Goal: Find specific page/section: Locate a particular part of the current website

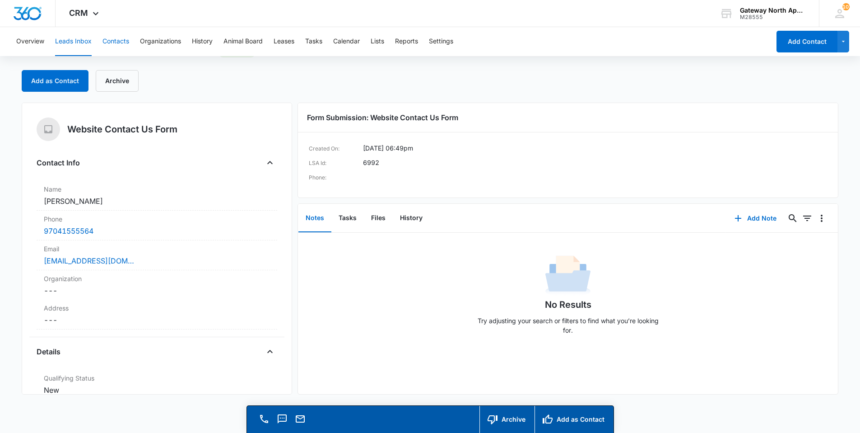
click at [111, 41] on button "Contacts" at bounding box center [115, 41] width 27 height 29
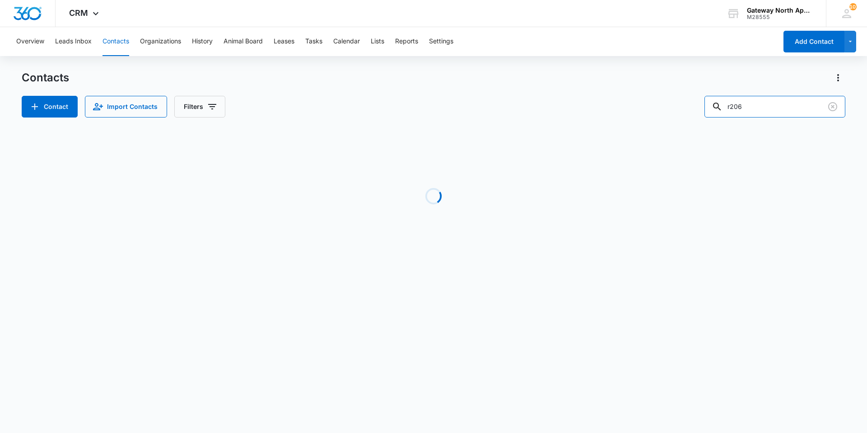
drag, startPoint x: 751, startPoint y: 106, endPoint x: 713, endPoint y: 94, distance: 39.7
click at [713, 106] on input "r206" at bounding box center [774, 107] width 141 height 22
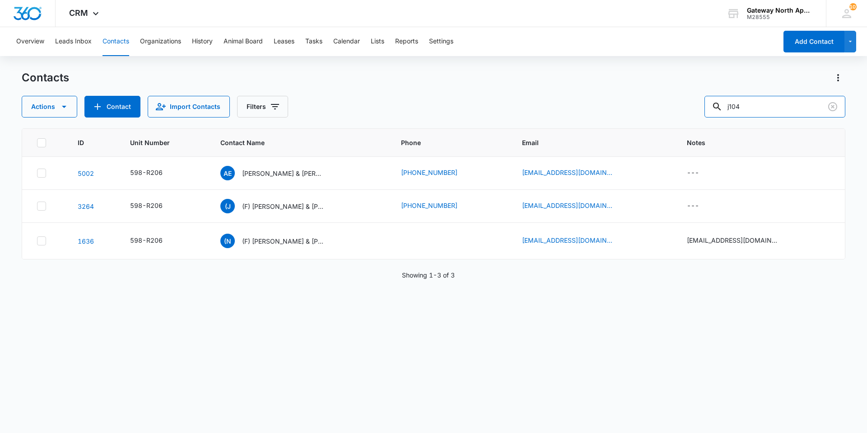
type input "j104"
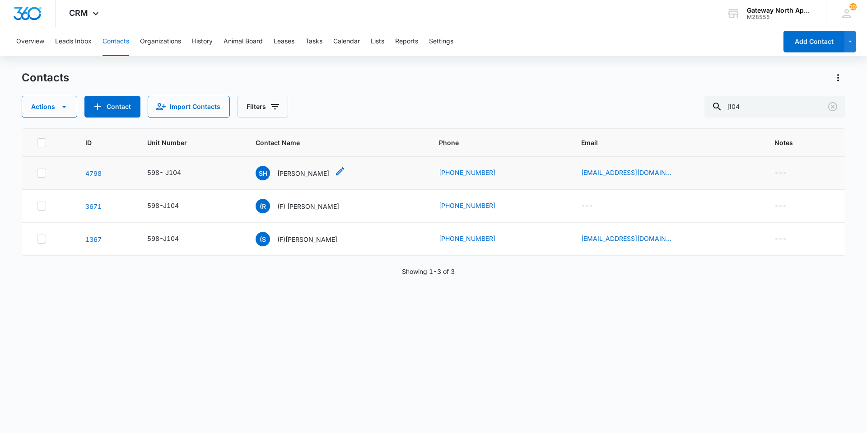
click at [306, 172] on p "[PERSON_NAME]" at bounding box center [303, 172] width 52 height 9
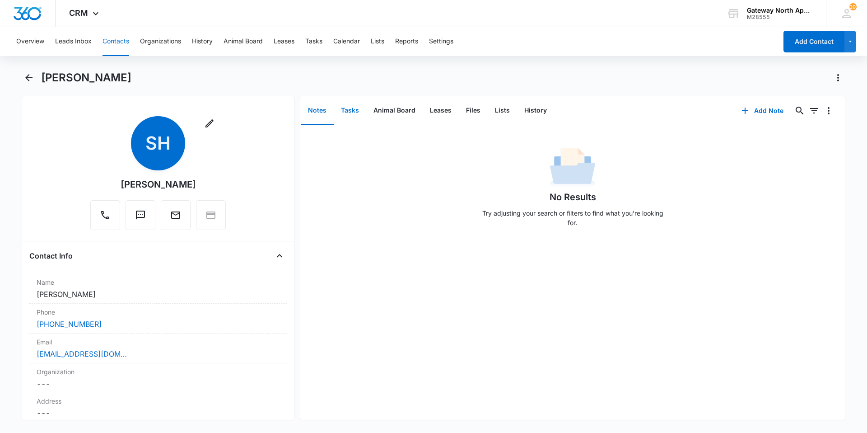
click at [355, 110] on button "Tasks" at bounding box center [350, 111] width 33 height 28
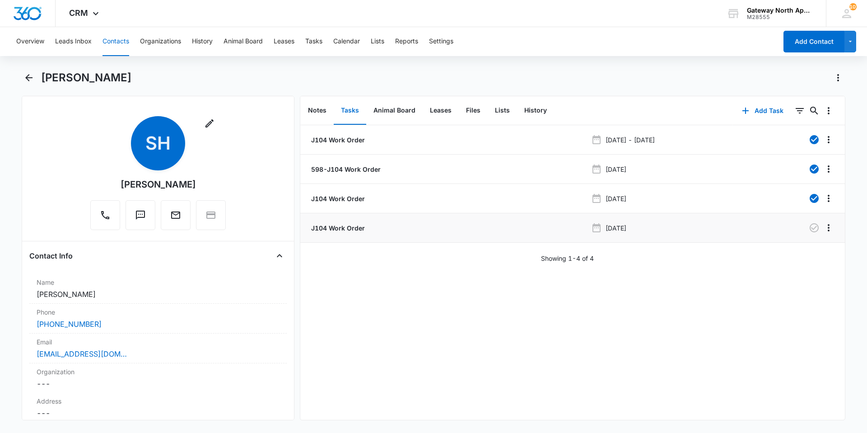
click at [342, 232] on p "J104 Work Order" at bounding box center [337, 227] width 56 height 9
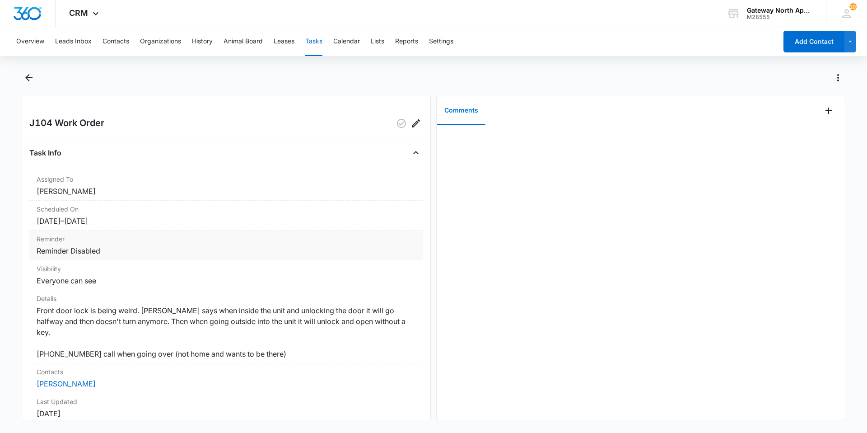
scroll to position [45, 0]
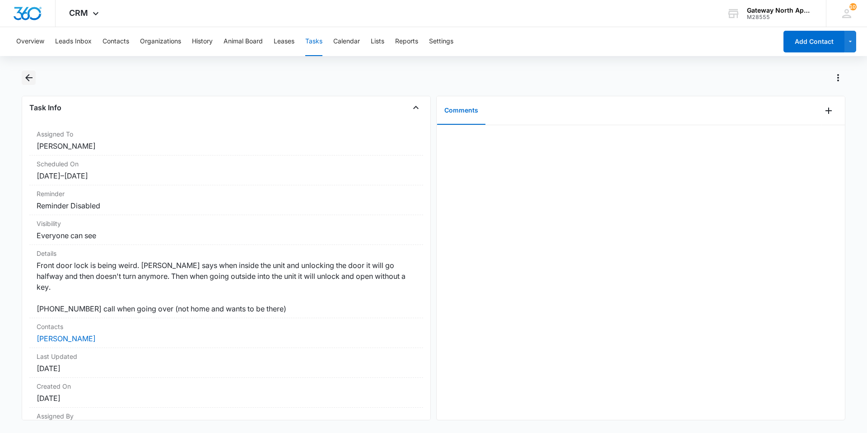
click at [23, 72] on button "Back" at bounding box center [29, 77] width 14 height 14
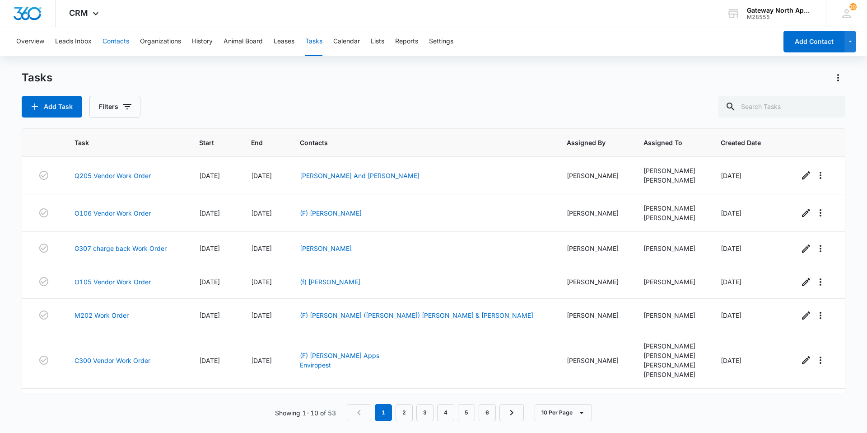
click at [117, 38] on button "Contacts" at bounding box center [115, 41] width 27 height 29
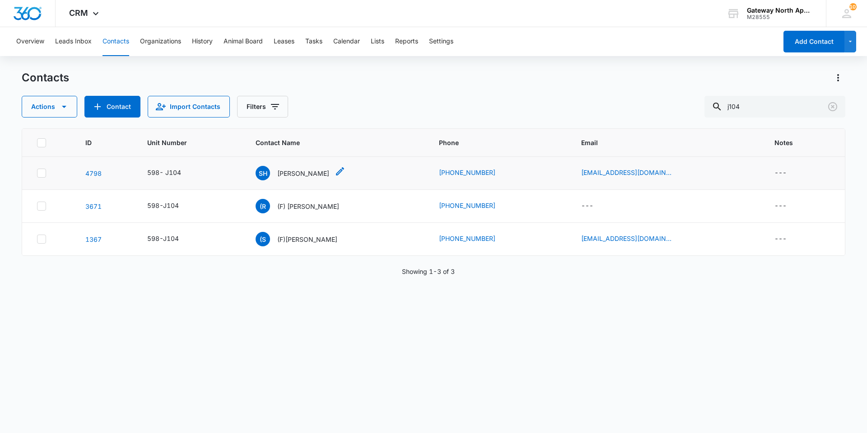
click at [306, 170] on p "[PERSON_NAME]" at bounding box center [303, 172] width 52 height 9
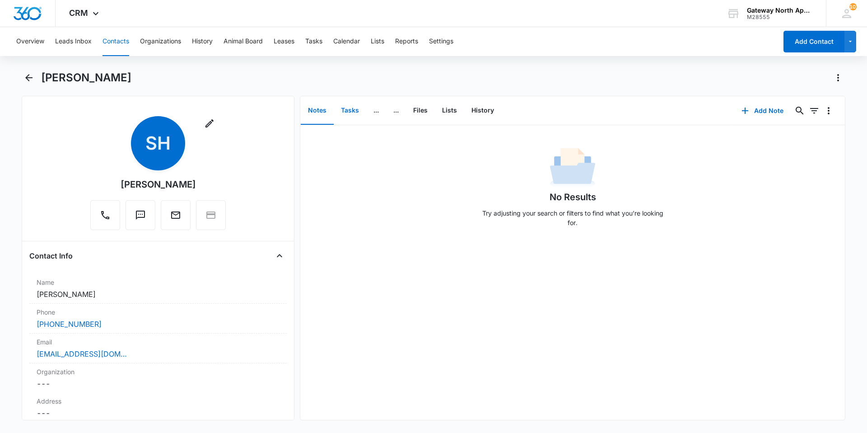
click at [352, 116] on button "Tasks" at bounding box center [350, 111] width 33 height 28
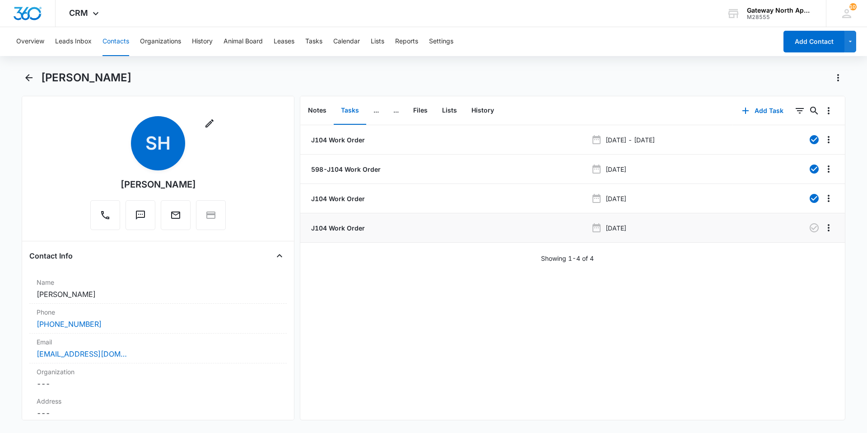
click at [330, 227] on p "J104 Work Order" at bounding box center [337, 227] width 56 height 9
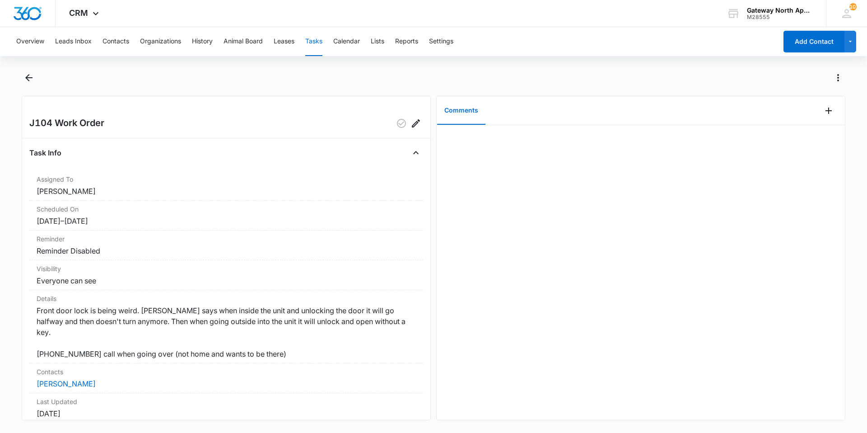
click at [608, 228] on div at bounding box center [641, 272] width 408 height 294
click at [28, 75] on icon "Back" at bounding box center [28, 77] width 7 height 7
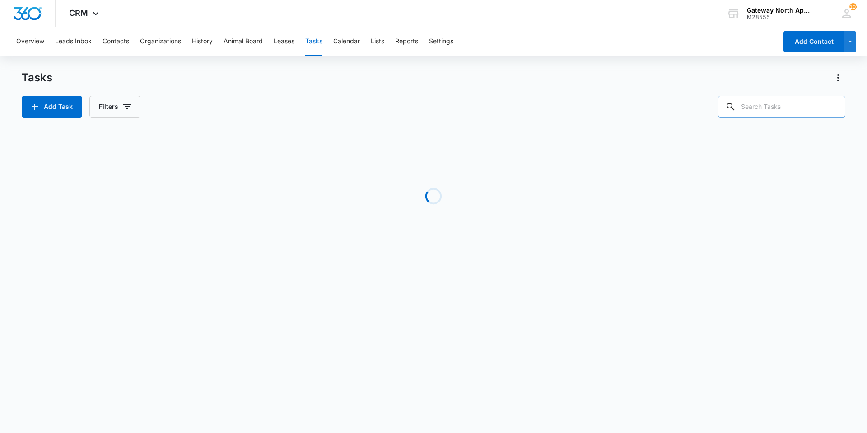
click at [777, 107] on input "text" at bounding box center [781, 107] width 127 height 22
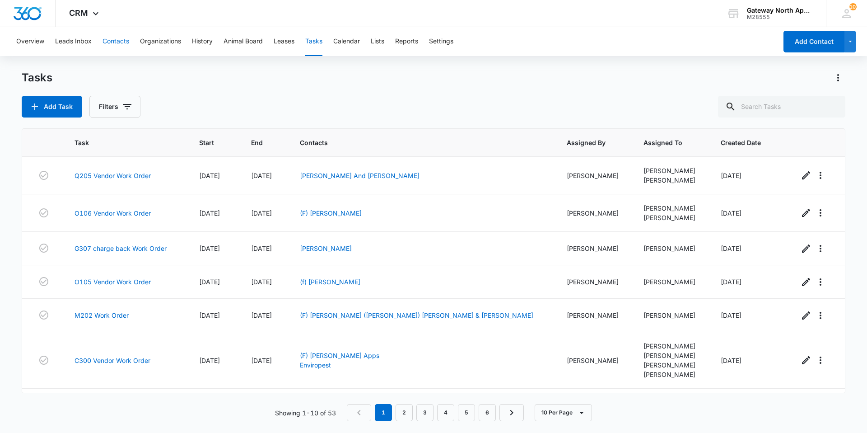
click at [113, 38] on button "Contacts" at bounding box center [115, 41] width 27 height 29
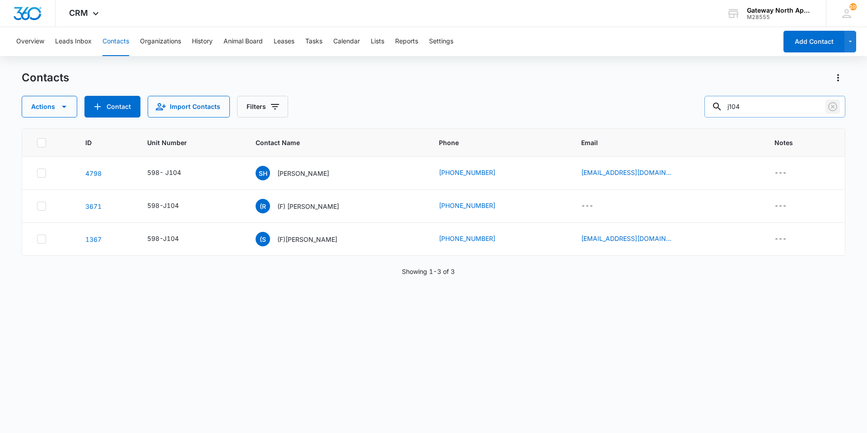
click at [837, 108] on icon "Clear" at bounding box center [832, 106] width 11 height 11
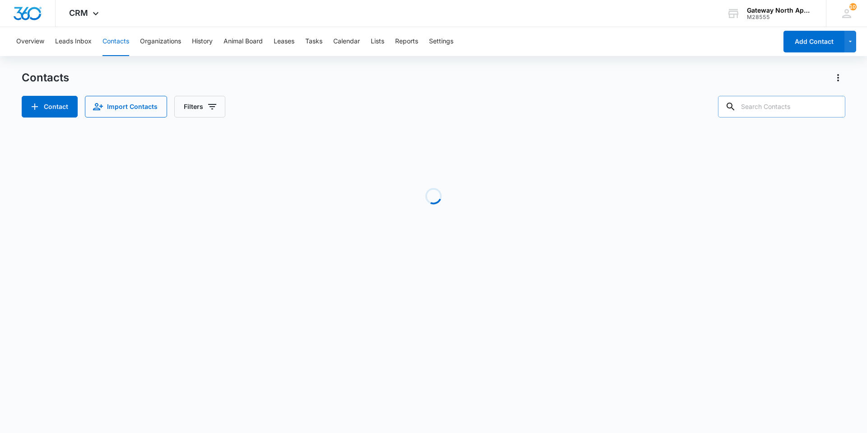
click at [814, 106] on input "text" at bounding box center [781, 107] width 127 height 22
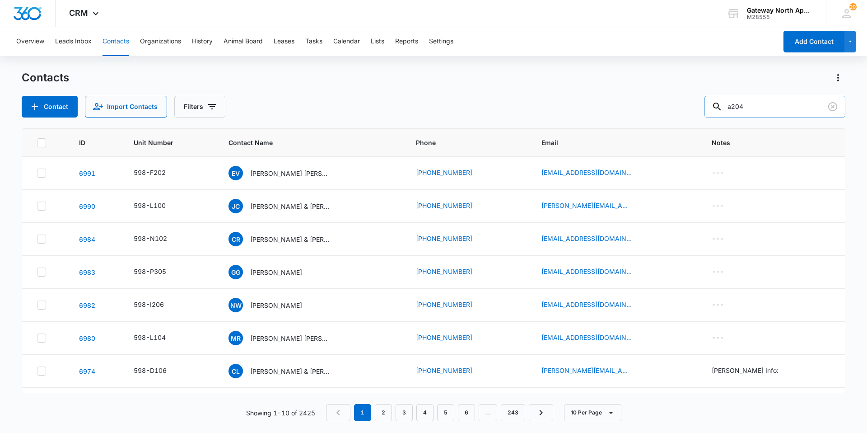
type input "a204"
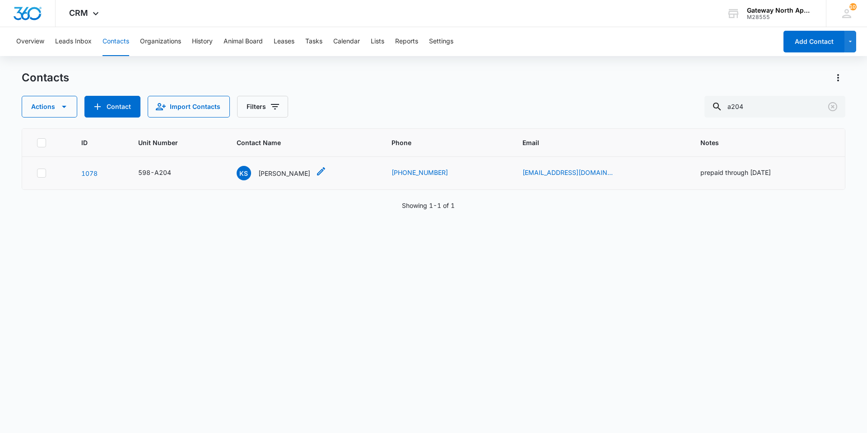
click at [295, 176] on p "[PERSON_NAME]" at bounding box center [284, 172] width 52 height 9
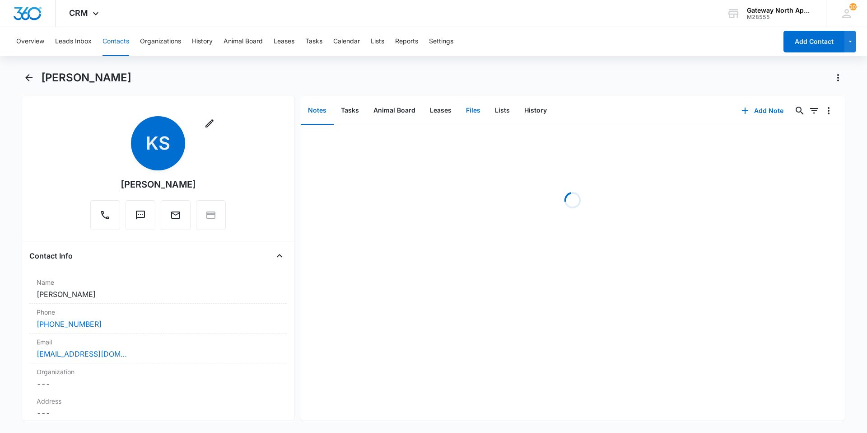
click at [466, 107] on button "Files" at bounding box center [473, 111] width 29 height 28
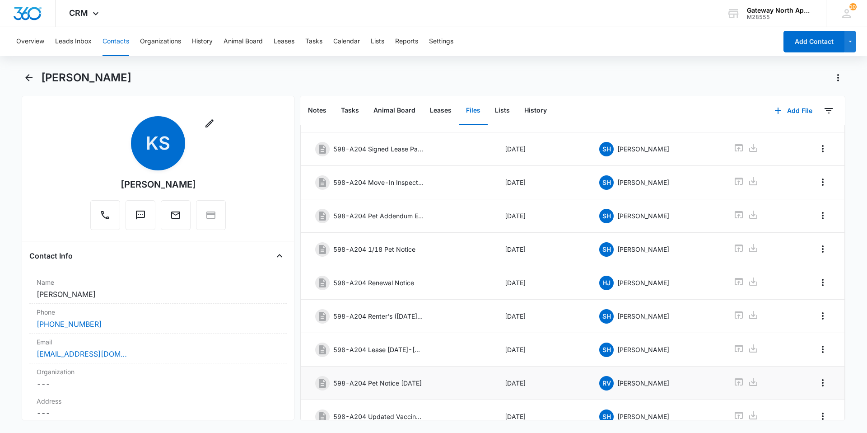
scroll to position [121, 0]
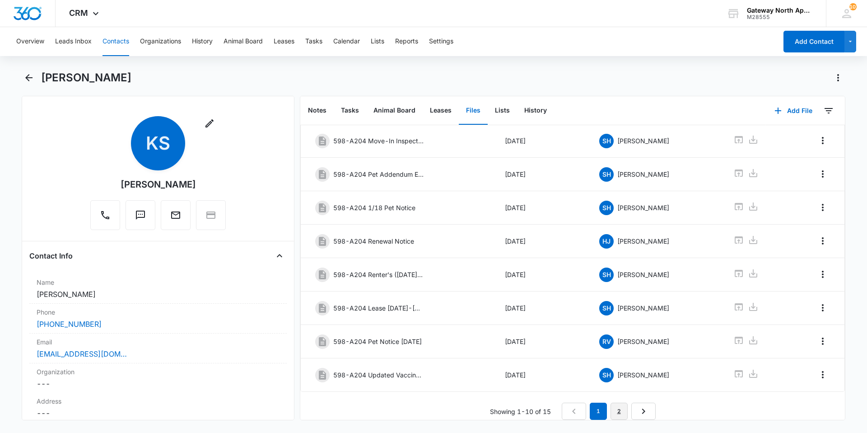
click at [615, 402] on link "2" at bounding box center [618, 410] width 17 height 17
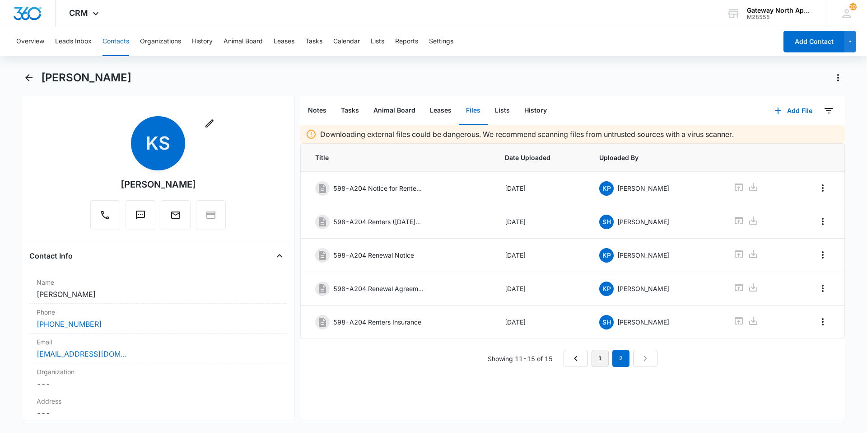
click at [595, 357] on link "1" at bounding box center [599, 357] width 17 height 17
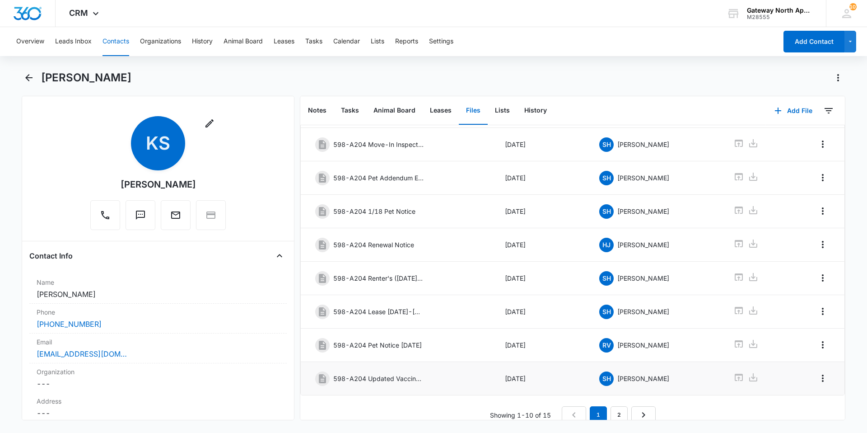
scroll to position [121, 0]
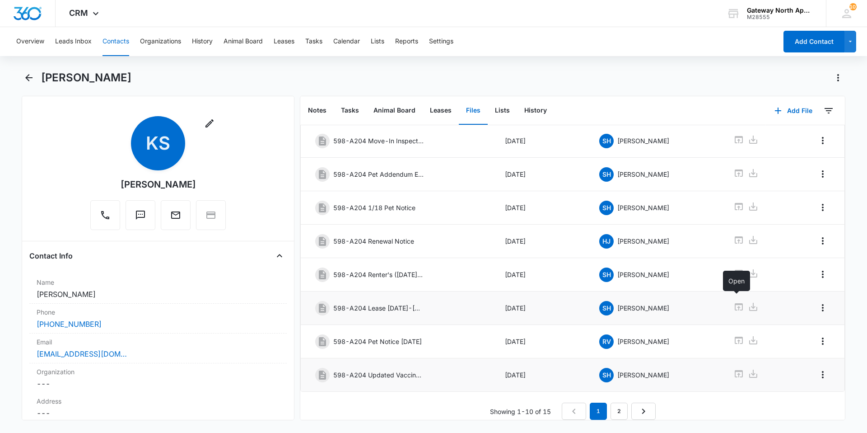
click at [734, 301] on icon at bounding box center [738, 306] width 11 height 11
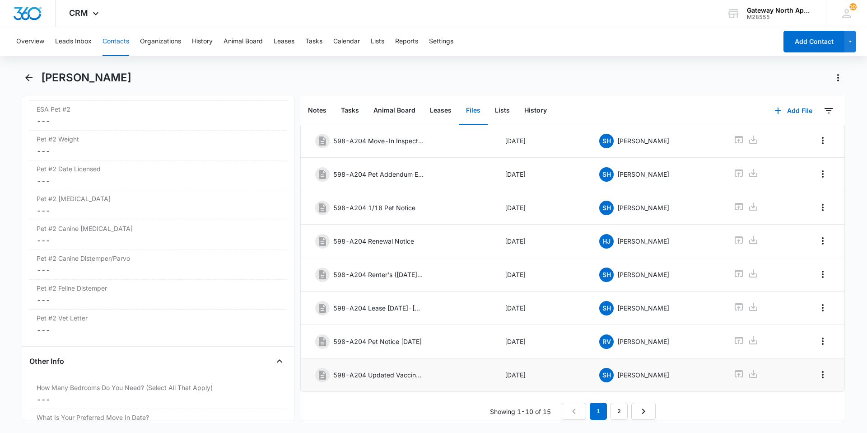
scroll to position [2212, 0]
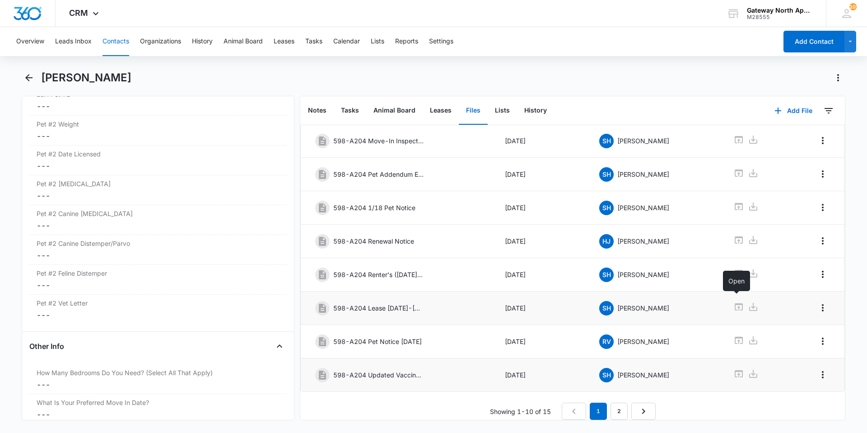
click at [735, 301] on icon at bounding box center [738, 306] width 11 height 11
click at [30, 79] on icon "Back" at bounding box center [28, 77] width 11 height 11
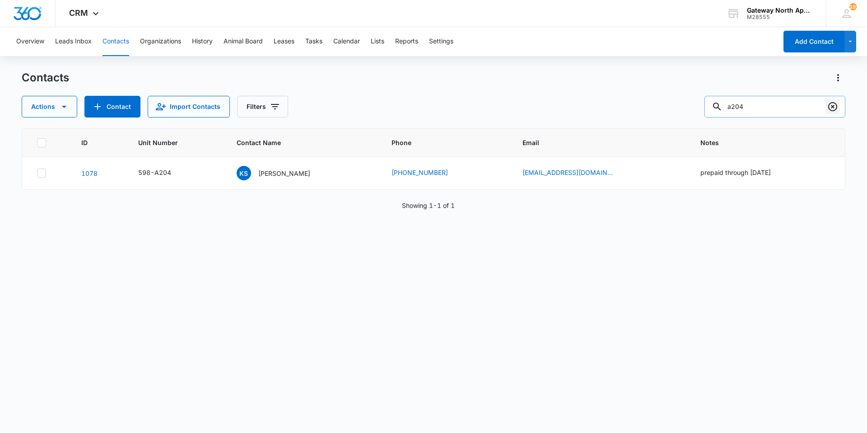
click at [836, 105] on icon "Clear" at bounding box center [832, 106] width 9 height 9
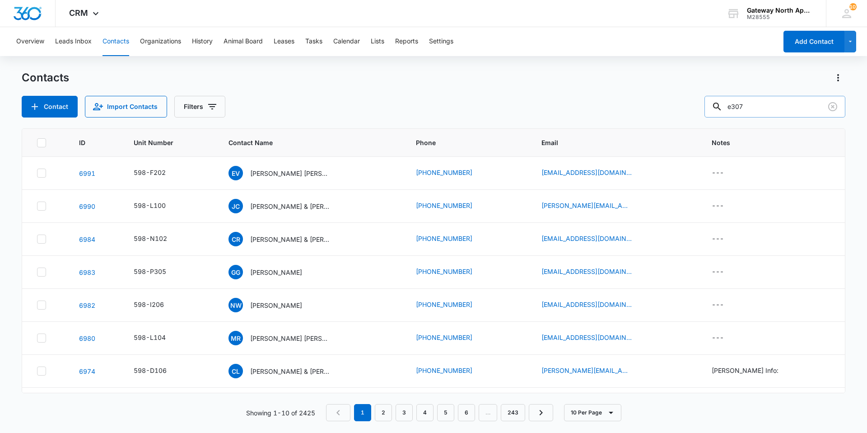
type input "e307"
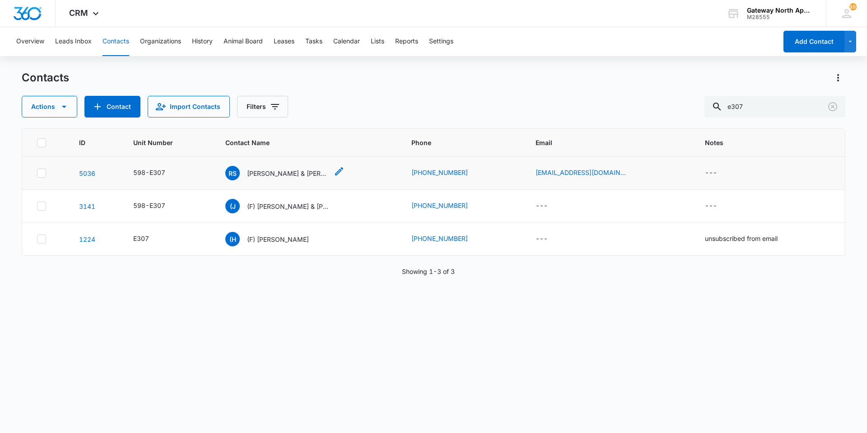
click at [301, 176] on p "[PERSON_NAME] & [PERSON_NAME]" at bounding box center [287, 172] width 81 height 9
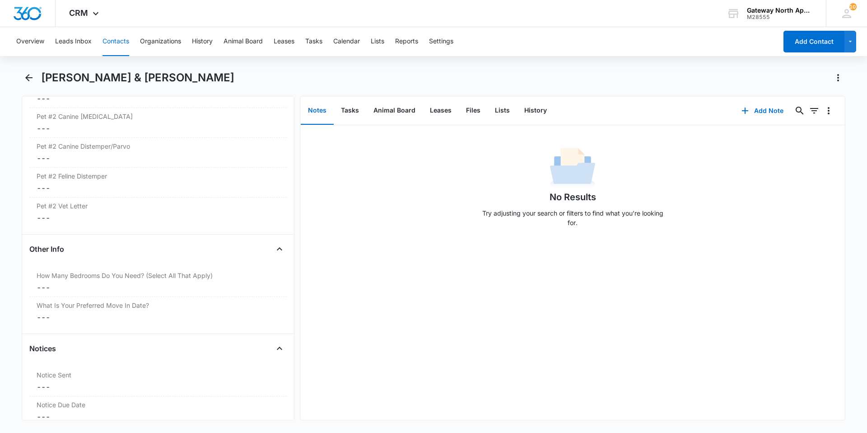
scroll to position [2316, 0]
click at [444, 104] on button "Leases" at bounding box center [441, 111] width 36 height 28
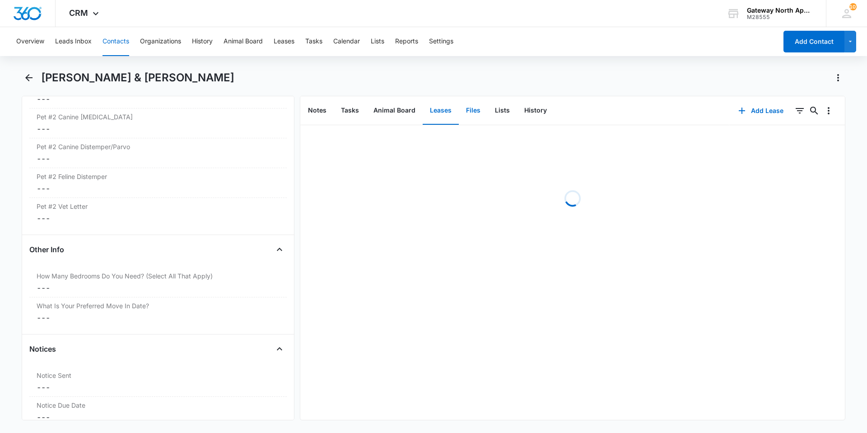
click at [463, 110] on button "Files" at bounding box center [473, 111] width 29 height 28
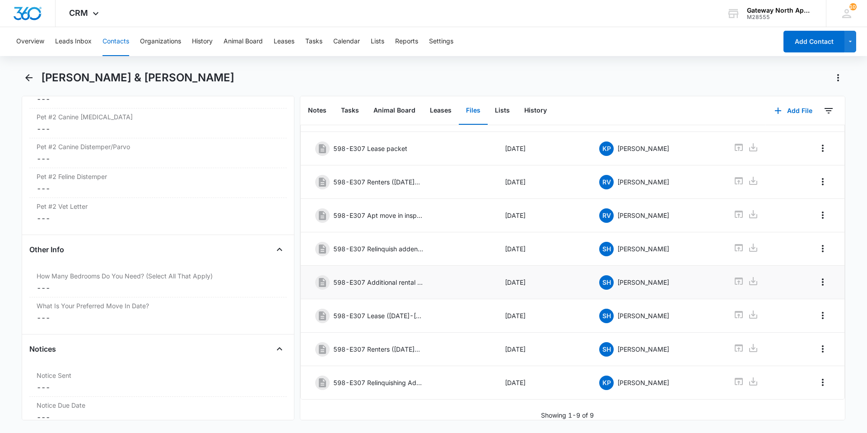
scroll to position [80, 0]
click at [736, 309] on icon at bounding box center [738, 314] width 11 height 11
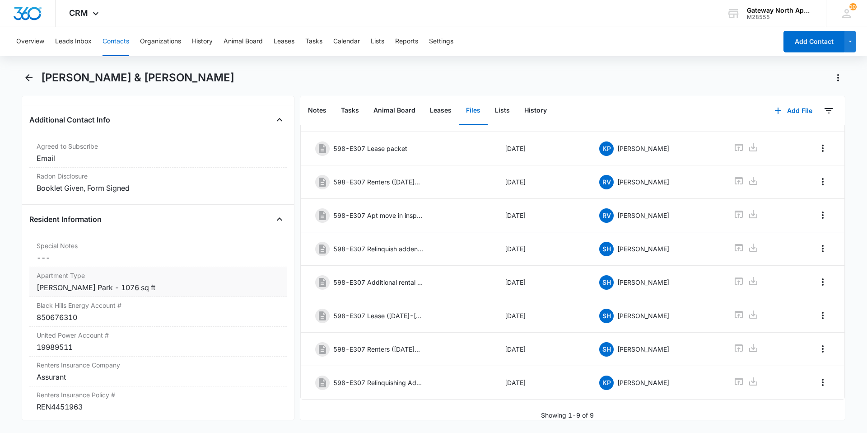
scroll to position [871, 0]
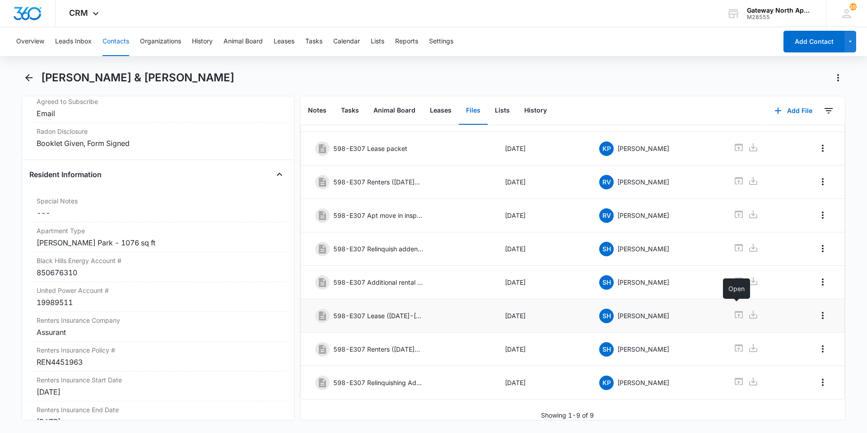
click at [733, 309] on icon at bounding box center [738, 314] width 11 height 11
click at [27, 75] on icon "Back" at bounding box center [28, 77] width 11 height 11
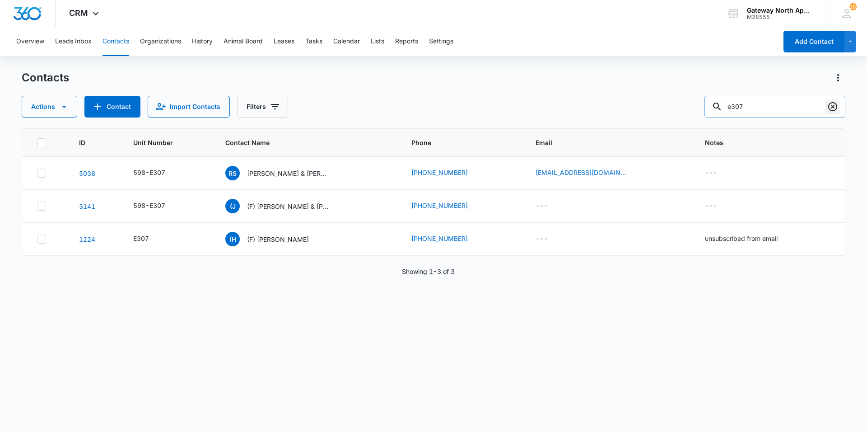
click at [836, 108] on icon "Clear" at bounding box center [832, 106] width 9 height 9
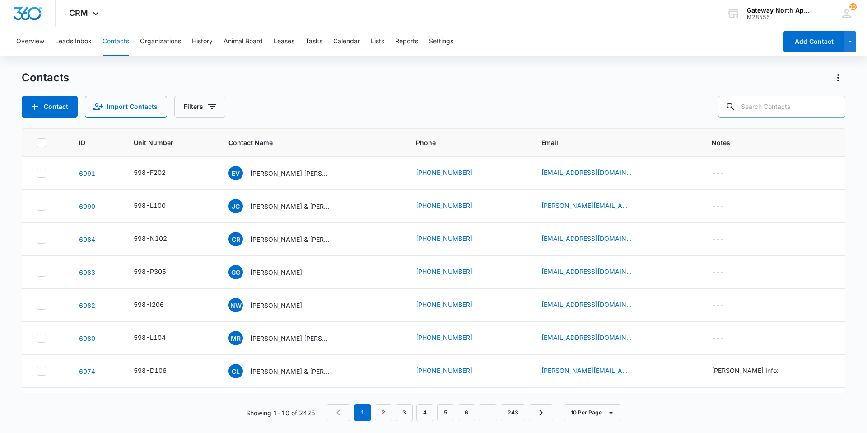
click at [802, 110] on input "text" at bounding box center [781, 107] width 127 height 22
type input "F302"
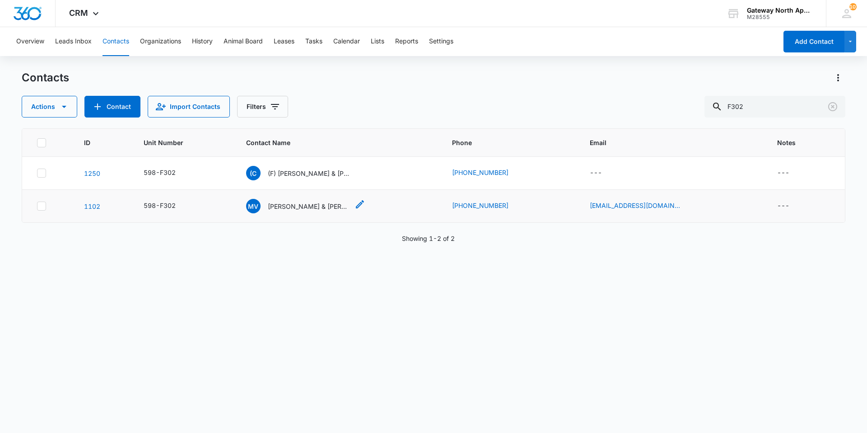
click at [307, 203] on p "[PERSON_NAME] & [PERSON_NAME]" at bounding box center [308, 205] width 81 height 9
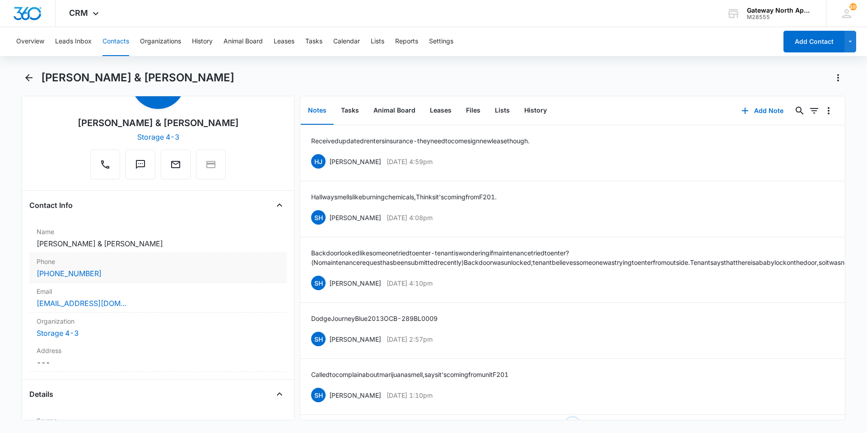
scroll to position [45, 0]
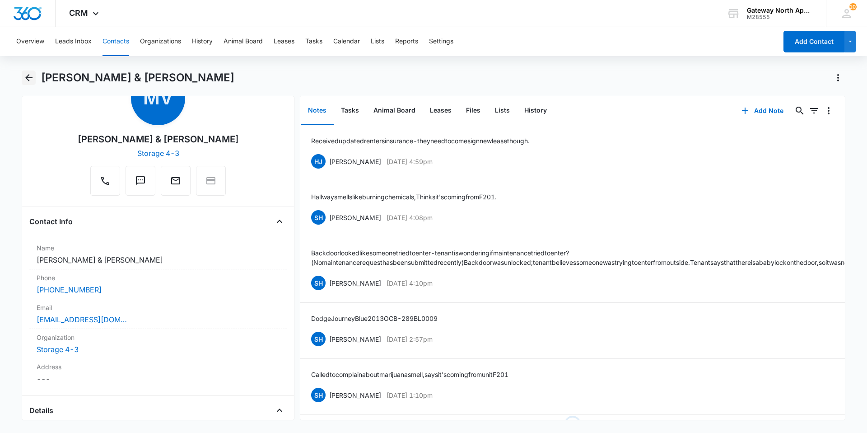
click at [32, 82] on icon "Back" at bounding box center [28, 77] width 11 height 11
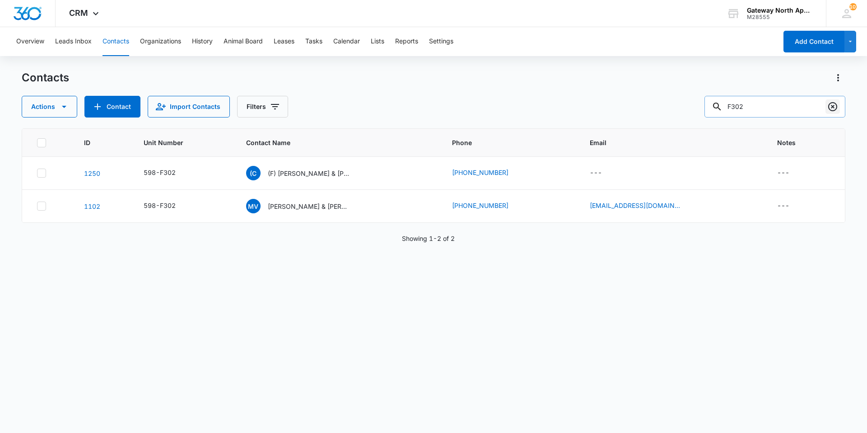
click at [834, 109] on icon "Clear" at bounding box center [832, 106] width 11 height 11
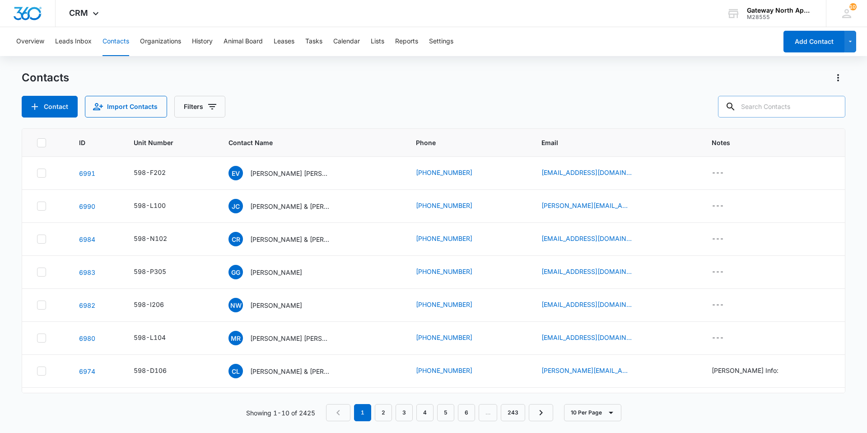
click at [733, 102] on div at bounding box center [730, 107] width 14 height 22
click at [777, 107] on input "text" at bounding box center [781, 107] width 127 height 22
type input "M101"
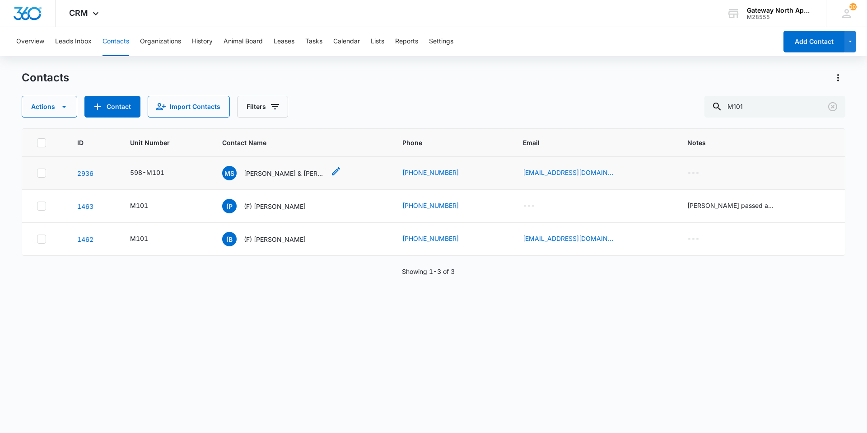
click at [300, 173] on p "[PERSON_NAME] & [PERSON_NAME]" at bounding box center [284, 172] width 81 height 9
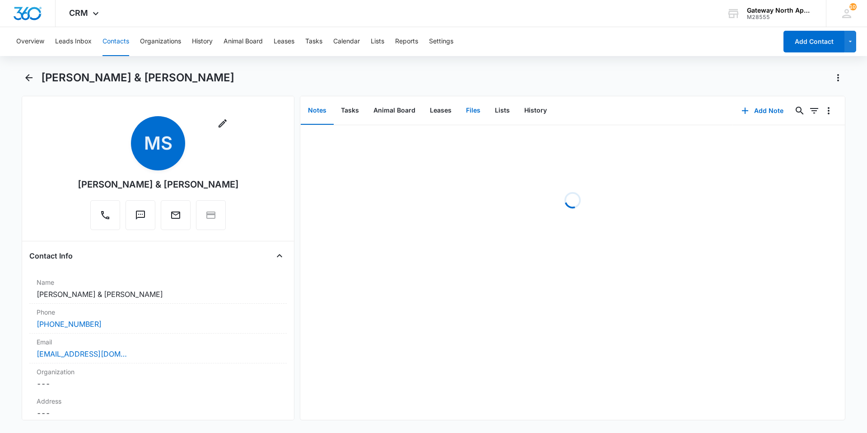
click at [465, 109] on button "Files" at bounding box center [473, 111] width 29 height 28
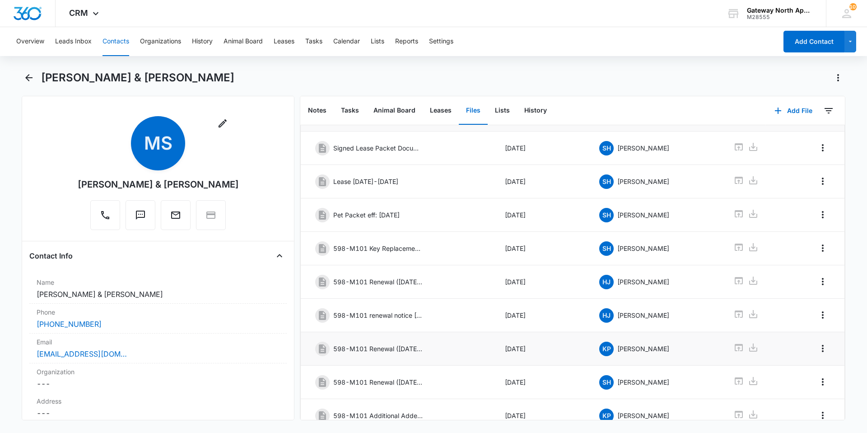
scroll to position [80, 0]
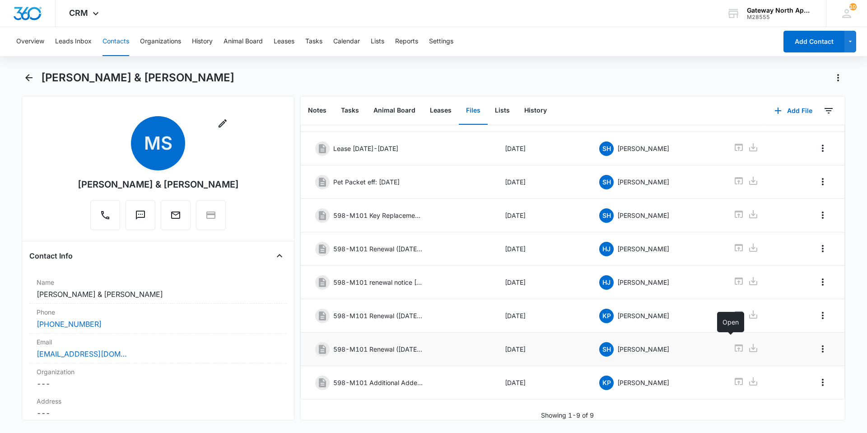
click at [735, 344] on icon at bounding box center [739, 347] width 8 height 7
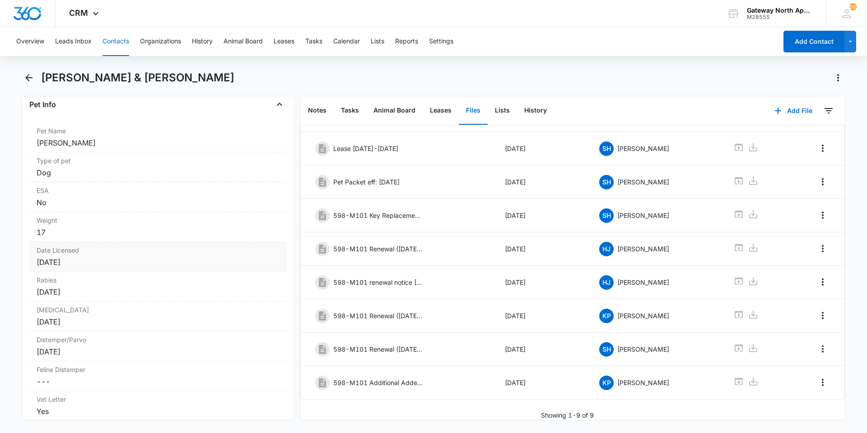
scroll to position [1941, 0]
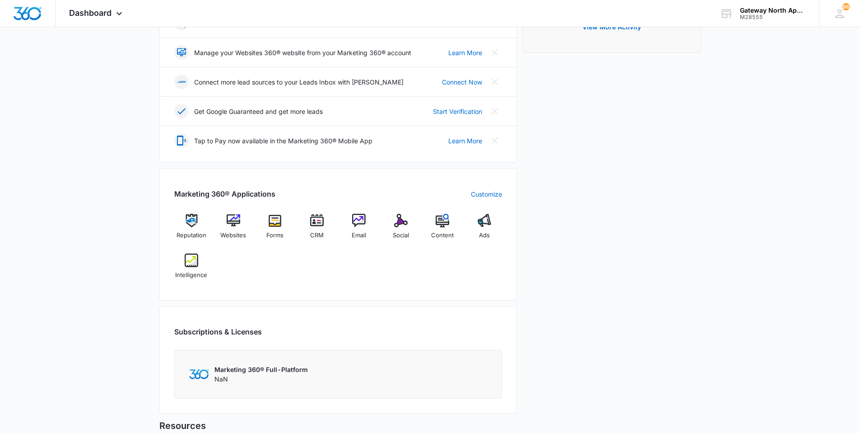
scroll to position [226, 0]
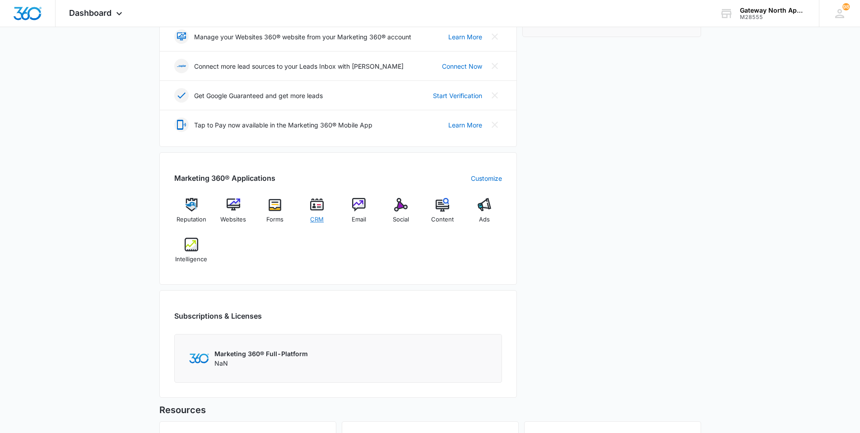
click at [323, 207] on img at bounding box center [317, 205] width 14 height 14
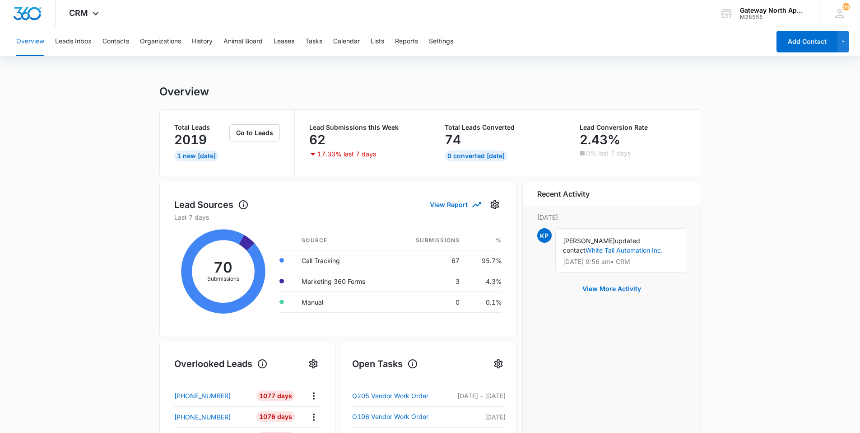
click at [130, 42] on div "Overview Leads Inbox Contacts Organizations History Animal Board Leases Tasks C…" at bounding box center [390, 41] width 759 height 29
click at [126, 42] on button "Contacts" at bounding box center [115, 41] width 27 height 29
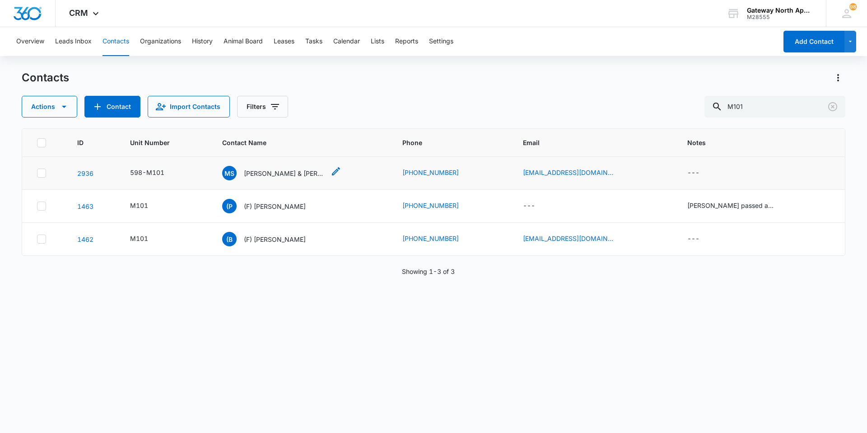
click at [310, 170] on p "[PERSON_NAME] & [PERSON_NAME]" at bounding box center [284, 172] width 81 height 9
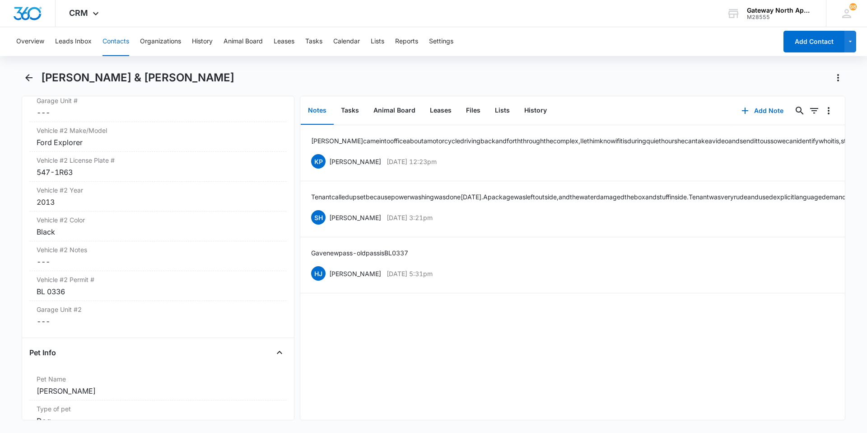
scroll to position [1716, 0]
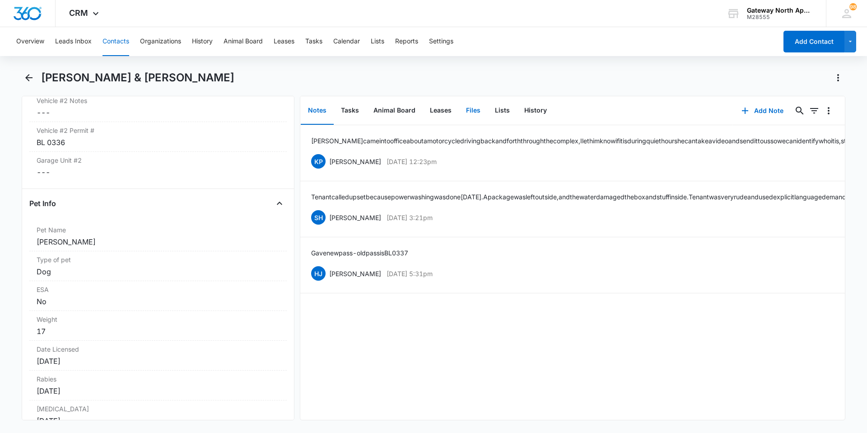
click at [467, 109] on button "Files" at bounding box center [473, 111] width 29 height 28
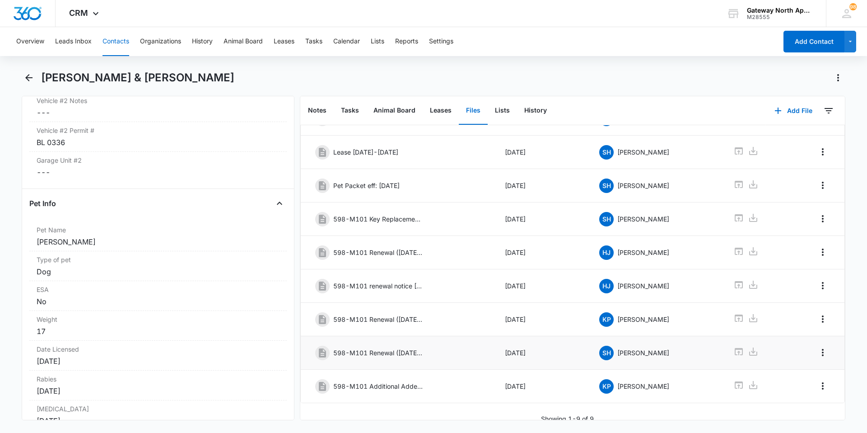
scroll to position [80, 0]
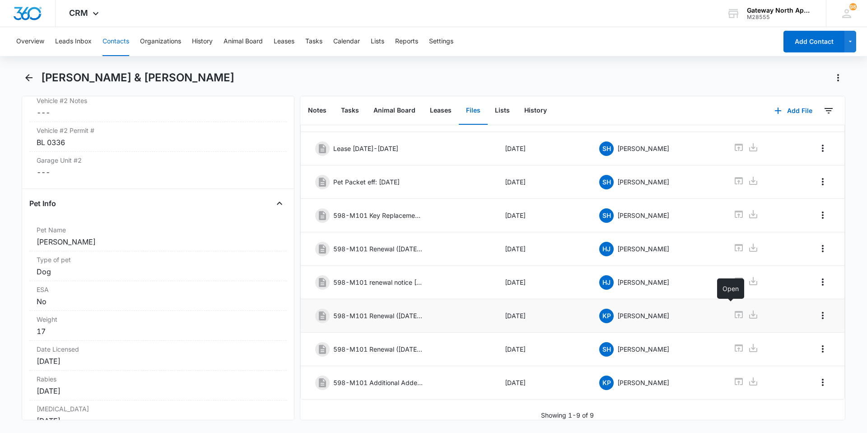
click at [735, 311] on icon at bounding box center [739, 314] width 8 height 7
